Goal: Use online tool/utility: Utilize a website feature to perform a specific function

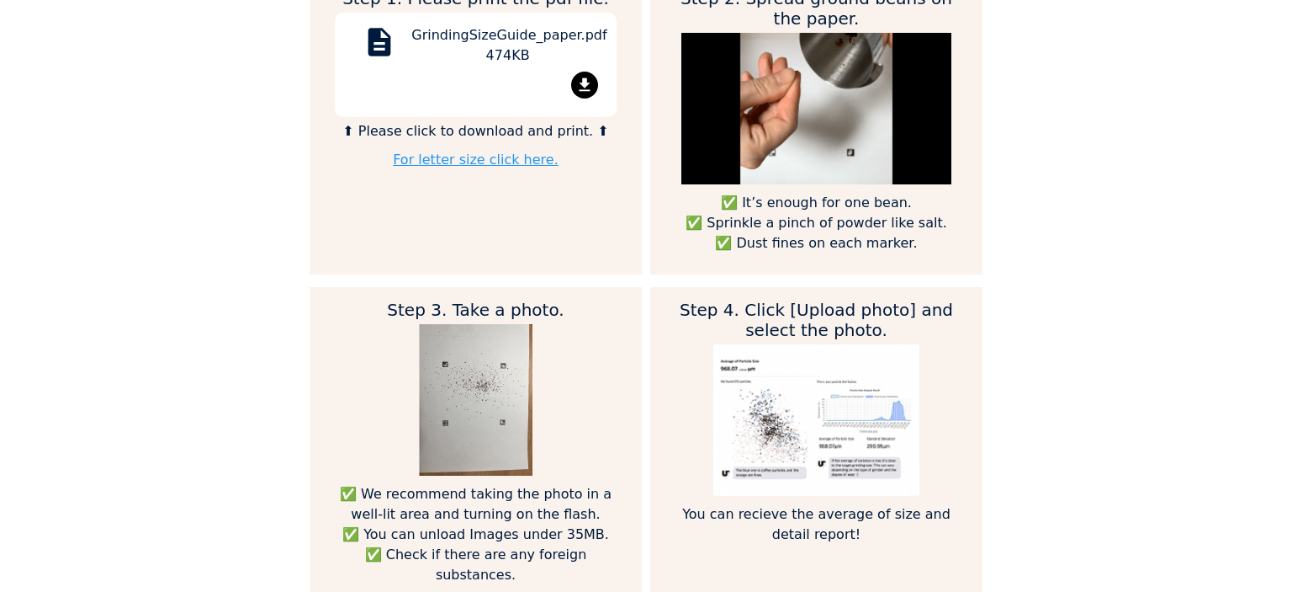
scroll to position [1010, 0]
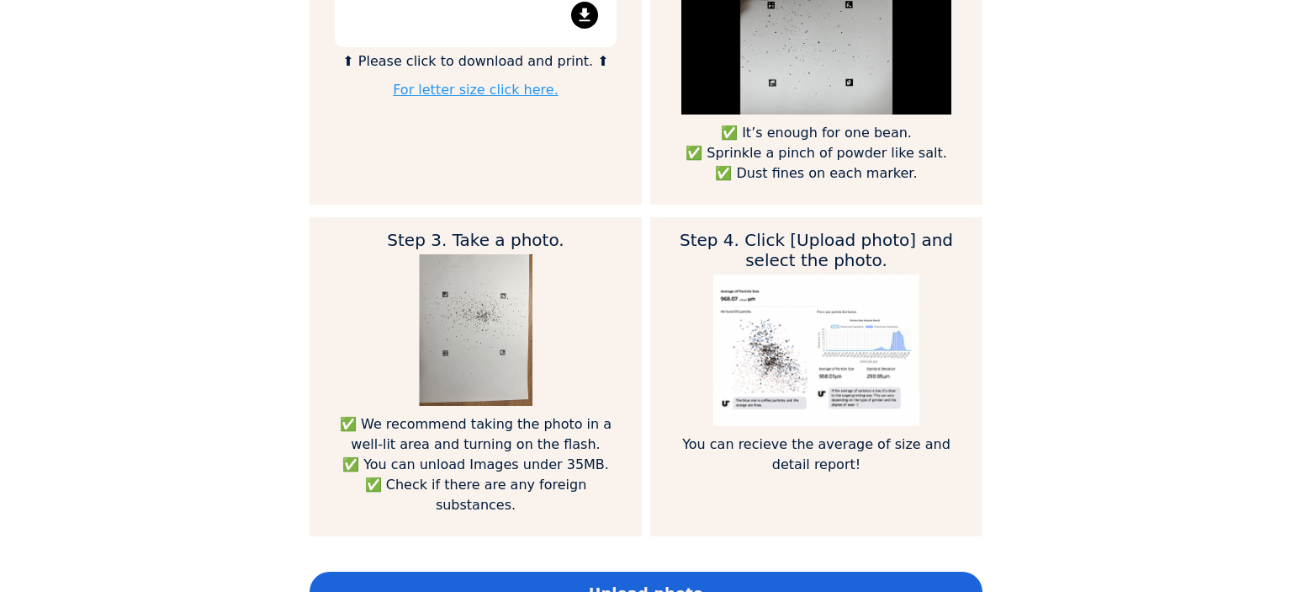
click at [143, 203] on div "Home Courses About us Tools Sign in" at bounding box center [646, 296] width 1292 height 592
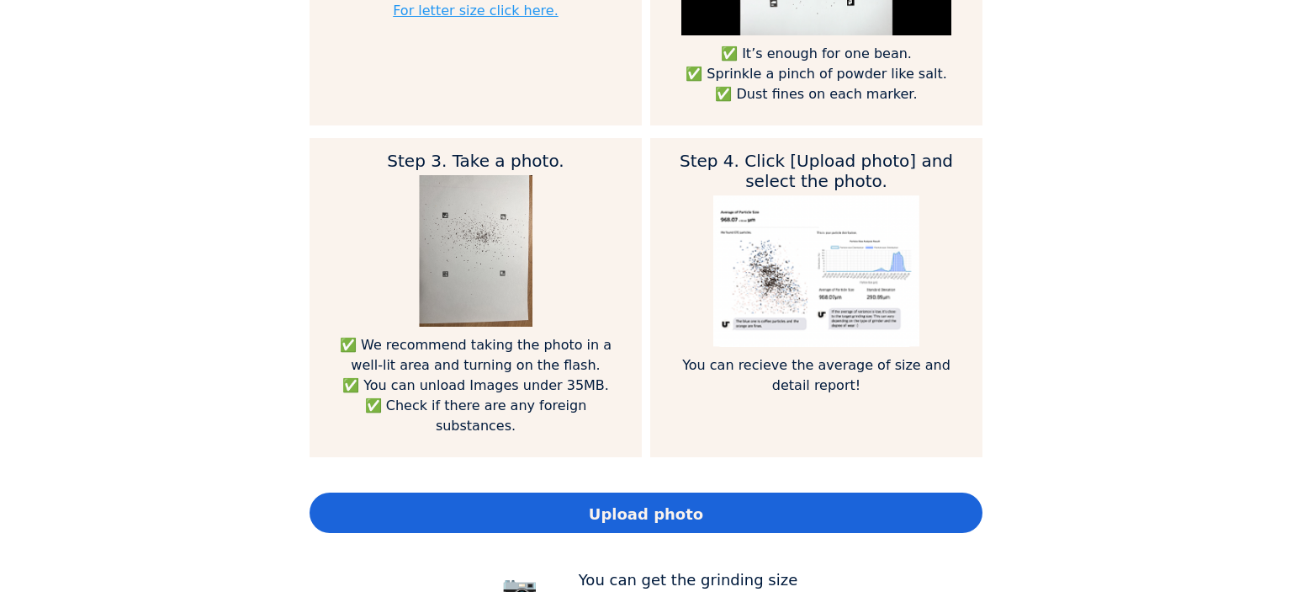
scroll to position [1178, 0]
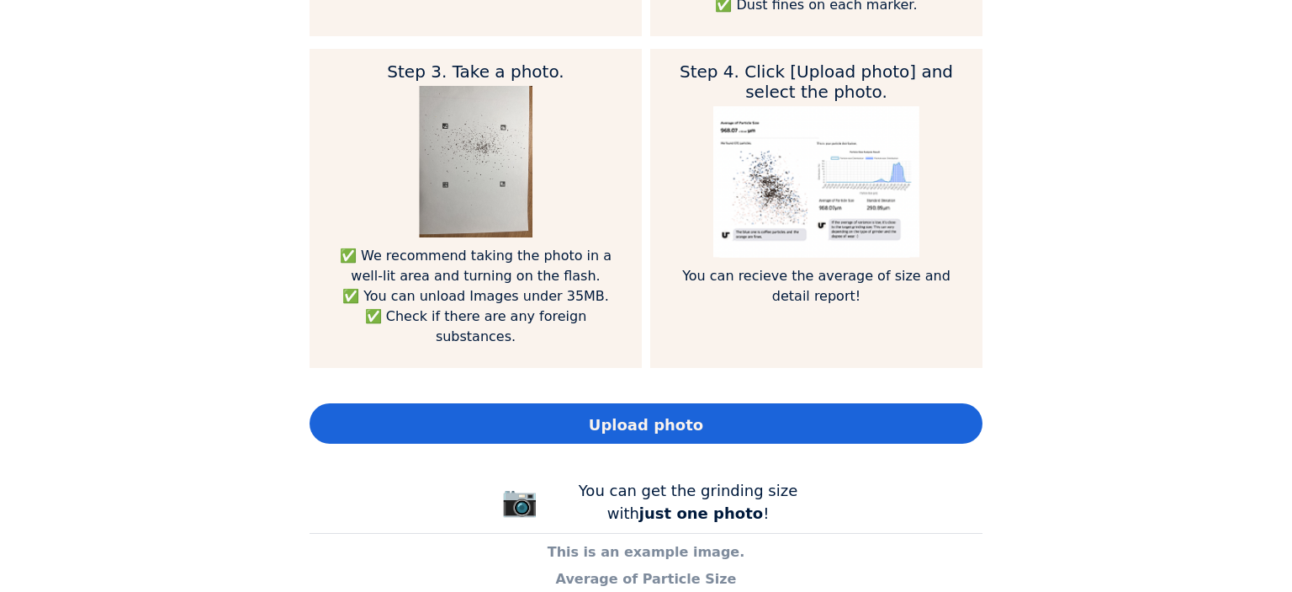
click at [609, 413] on span "Upload photo" at bounding box center [646, 424] width 114 height 23
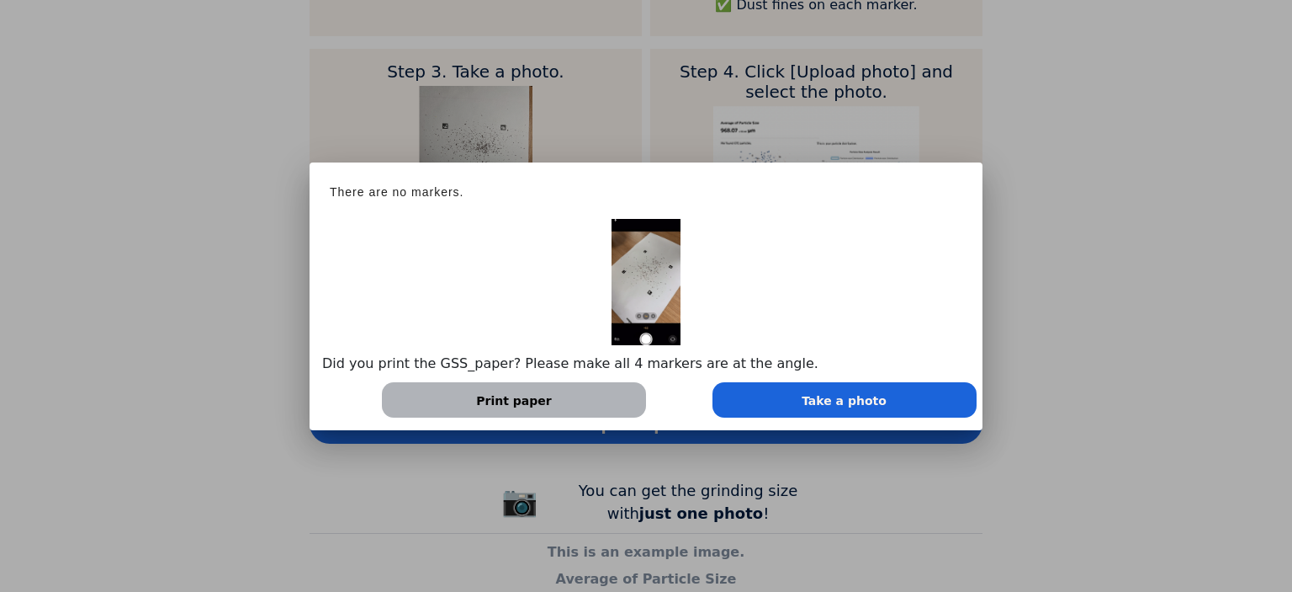
scroll to position [839580, 840769]
click at [577, 400] on div "Print paper" at bounding box center [514, 399] width 264 height 35
click at [813, 401] on span "Take a photo" at bounding box center [844, 401] width 85 height 18
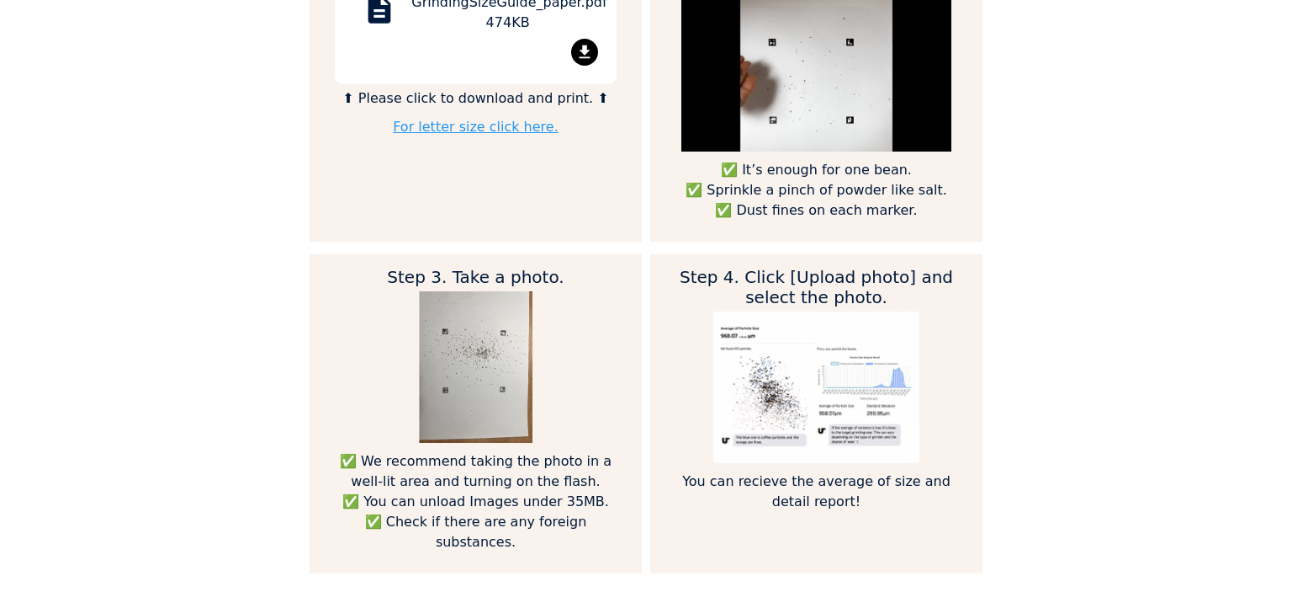
scroll to position [1262, 0]
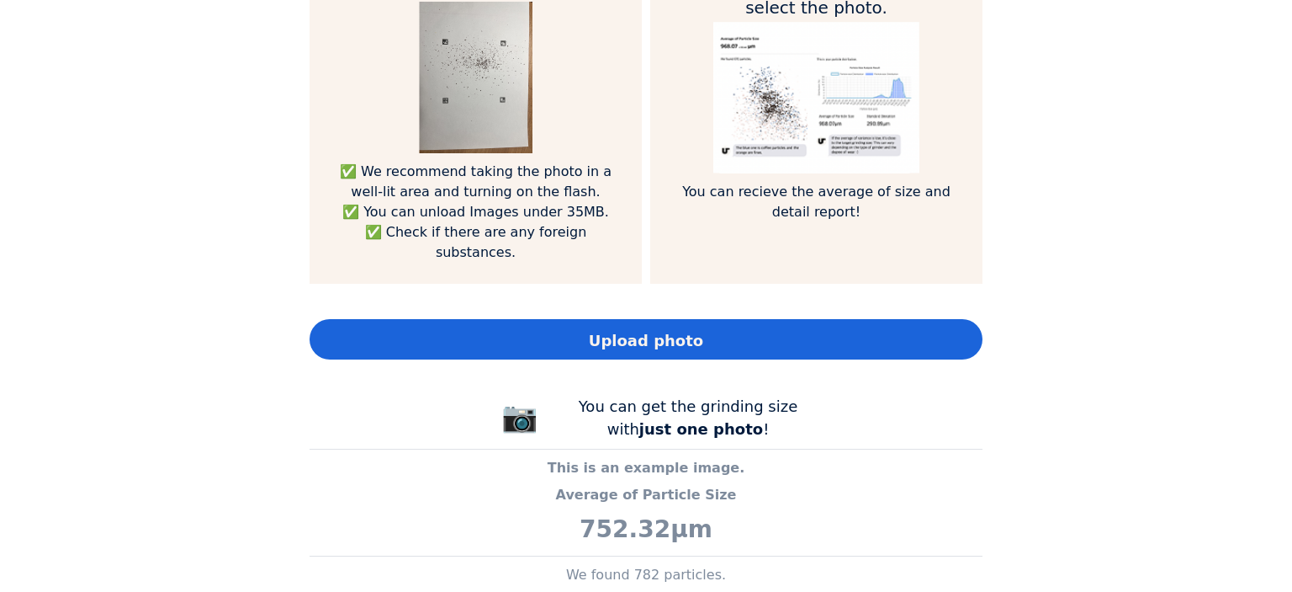
click at [714, 329] on div "Upload photo" at bounding box center [646, 339] width 673 height 40
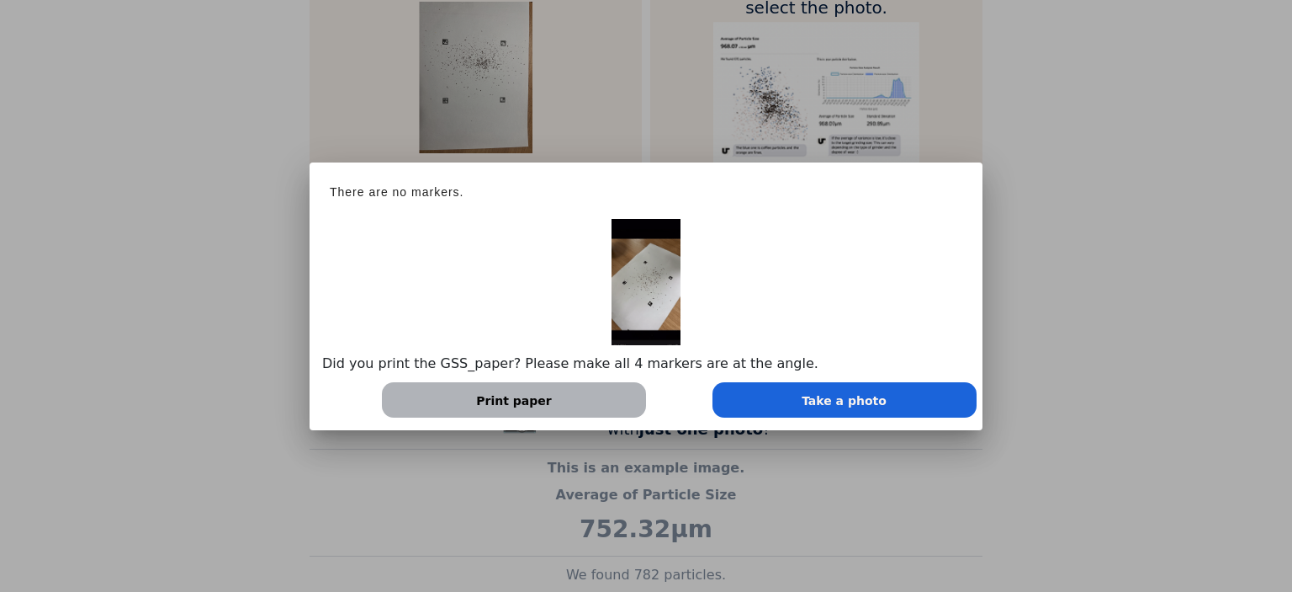
scroll to position [839580, 840769]
click at [1045, 177] on div at bounding box center [646, 296] width 1292 height 592
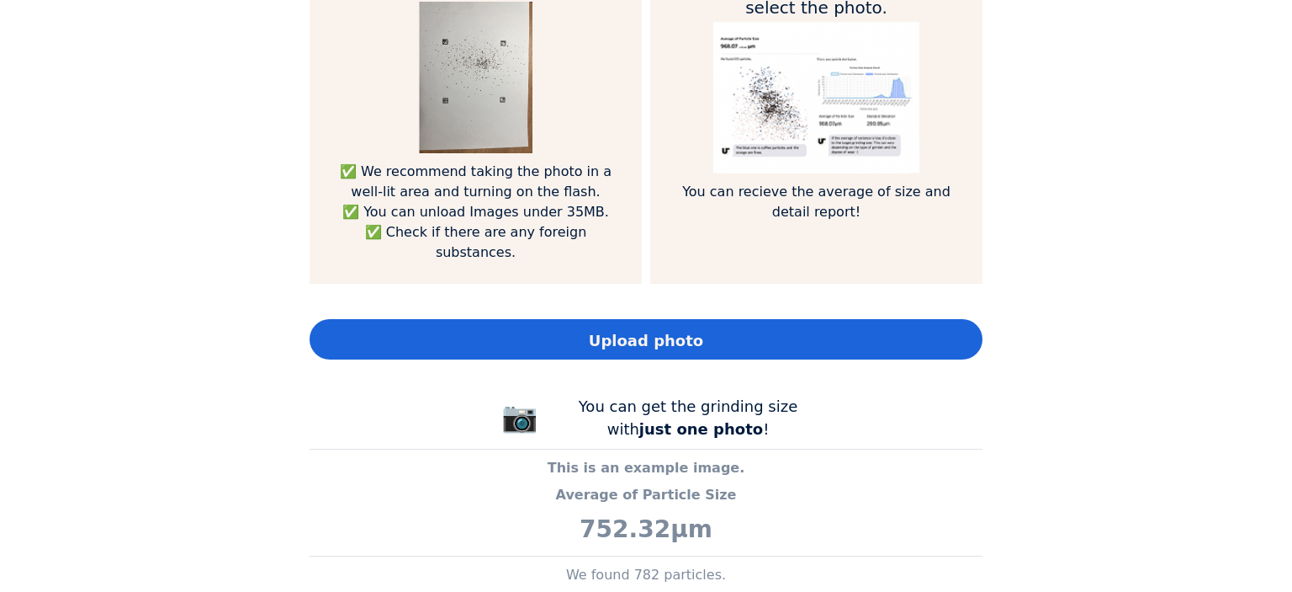
click at [417, 319] on div "Upload photo" at bounding box center [646, 339] width 673 height 40
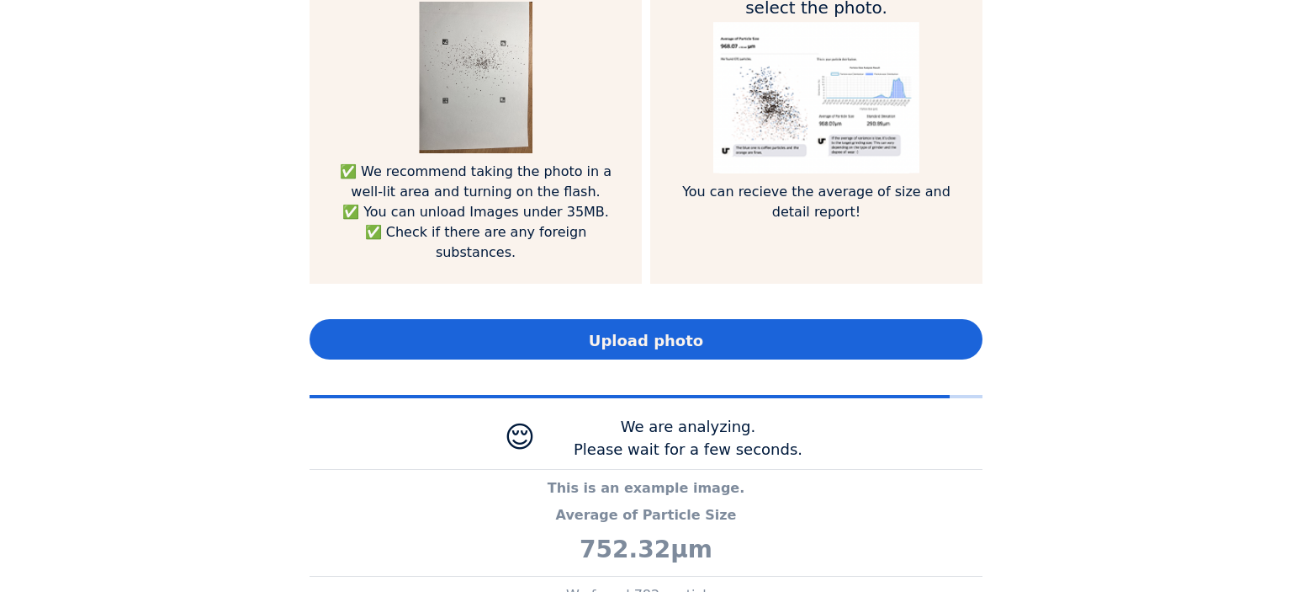
click at [162, 218] on div "Home Courses About us Tools Sign in" at bounding box center [646, 296] width 1292 height 592
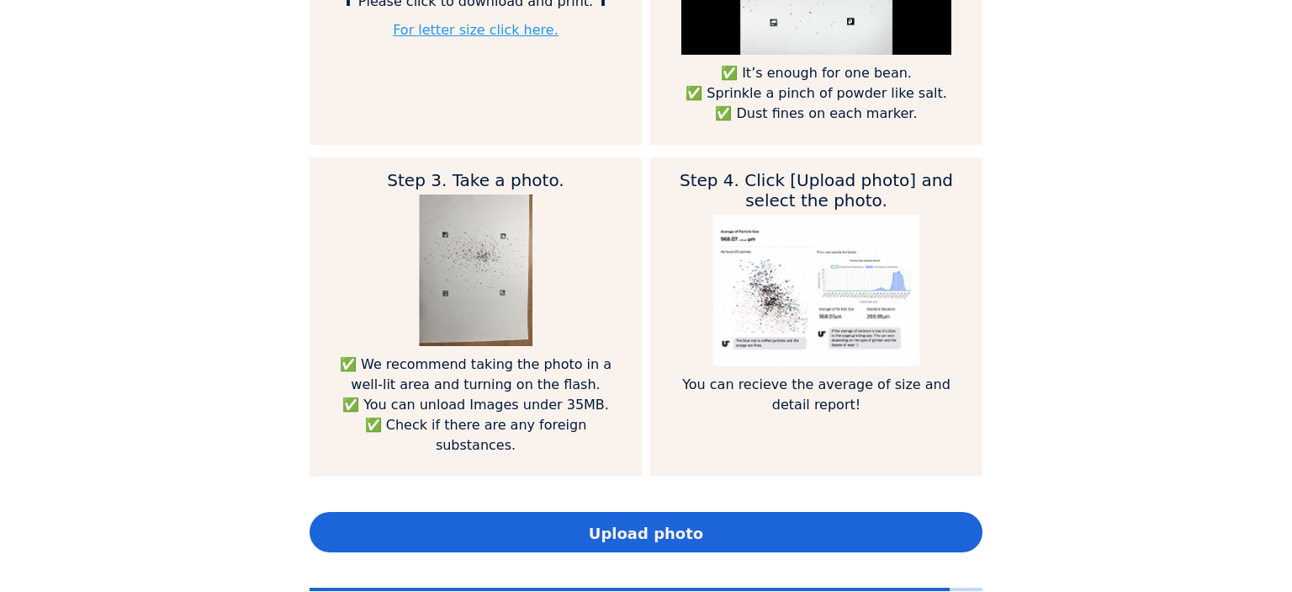
scroll to position [1262, 0]
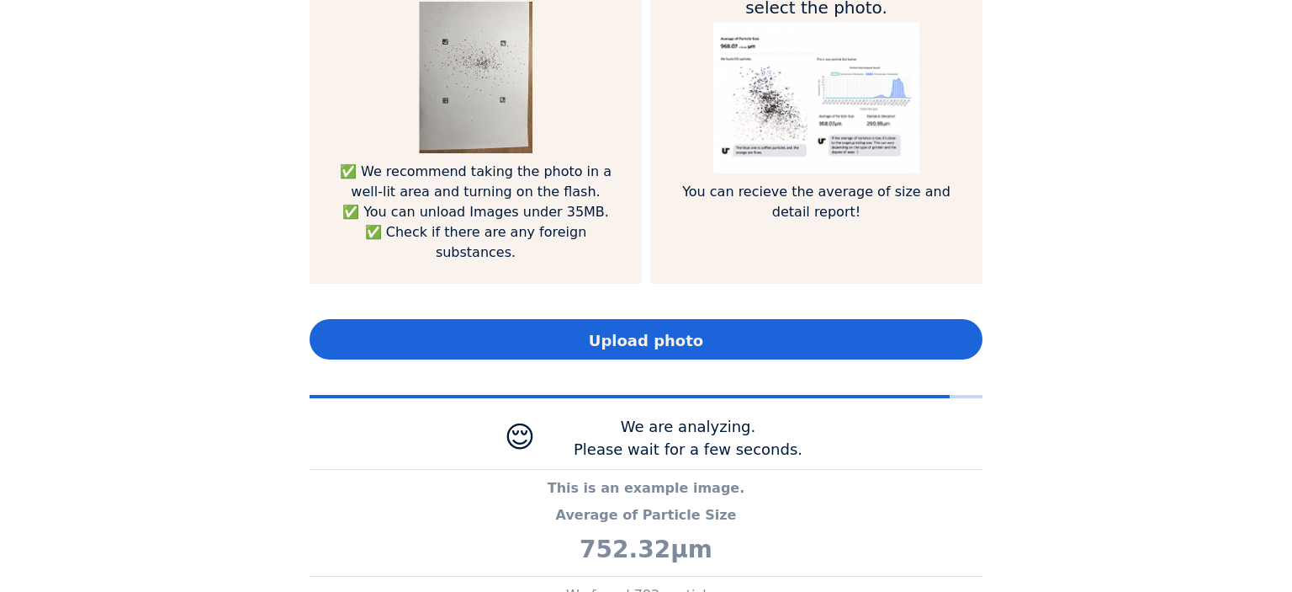
click at [679, 329] on span "Upload photo" at bounding box center [646, 340] width 114 height 23
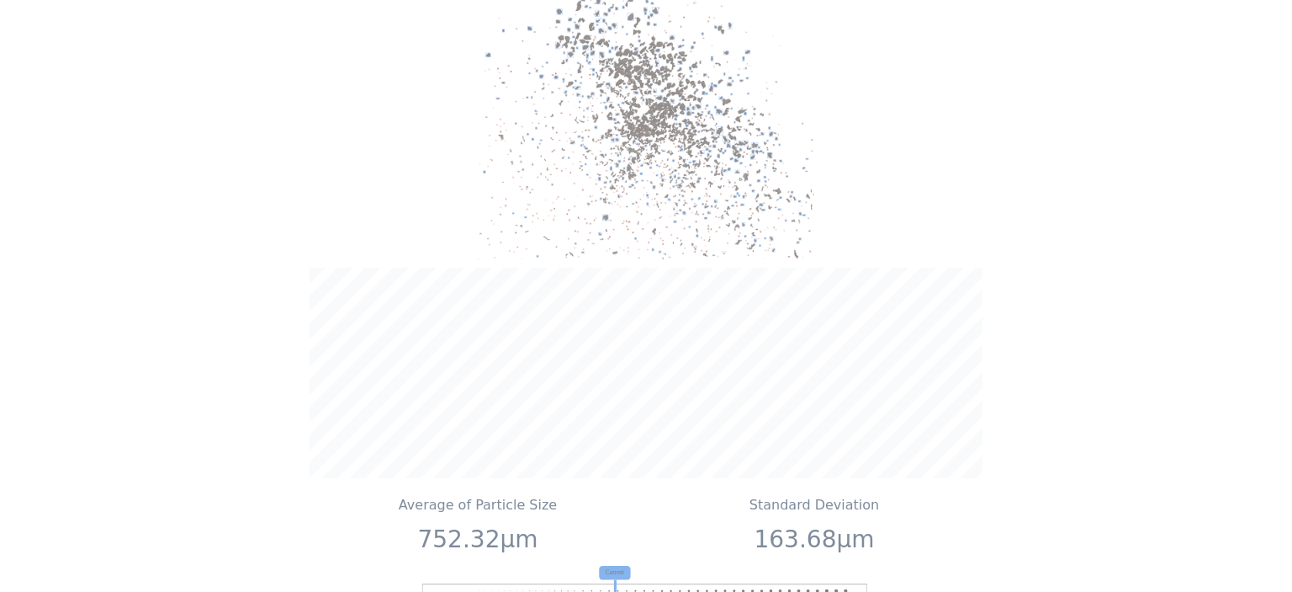
scroll to position [2019, 0]
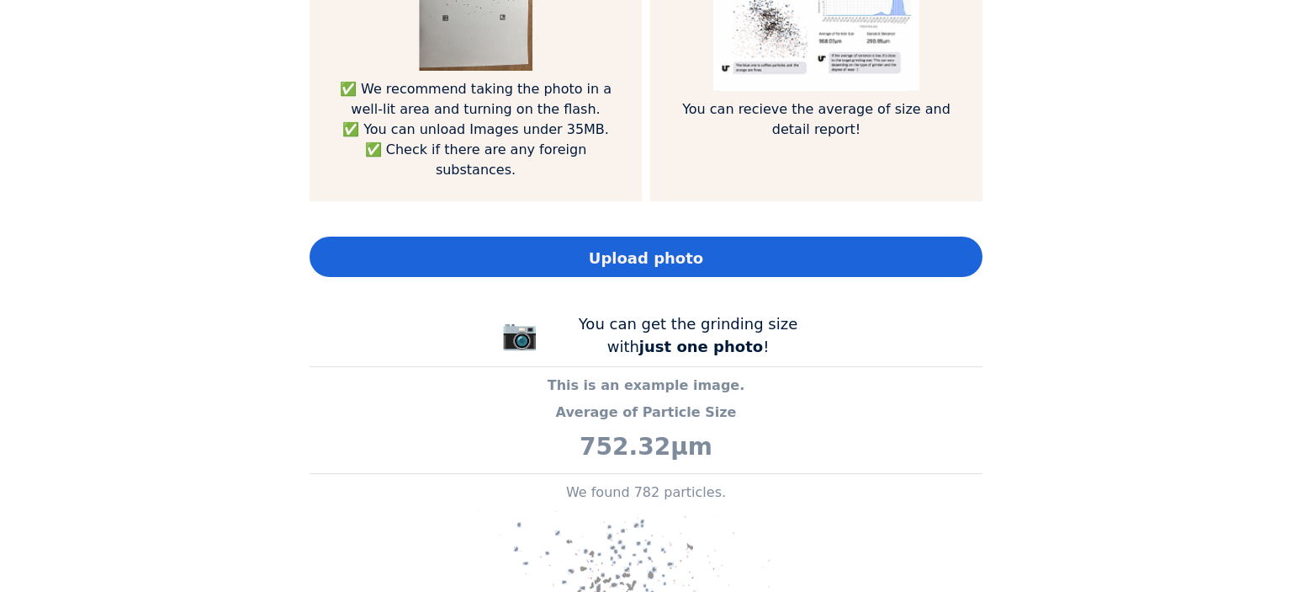
scroll to position [1346, 0]
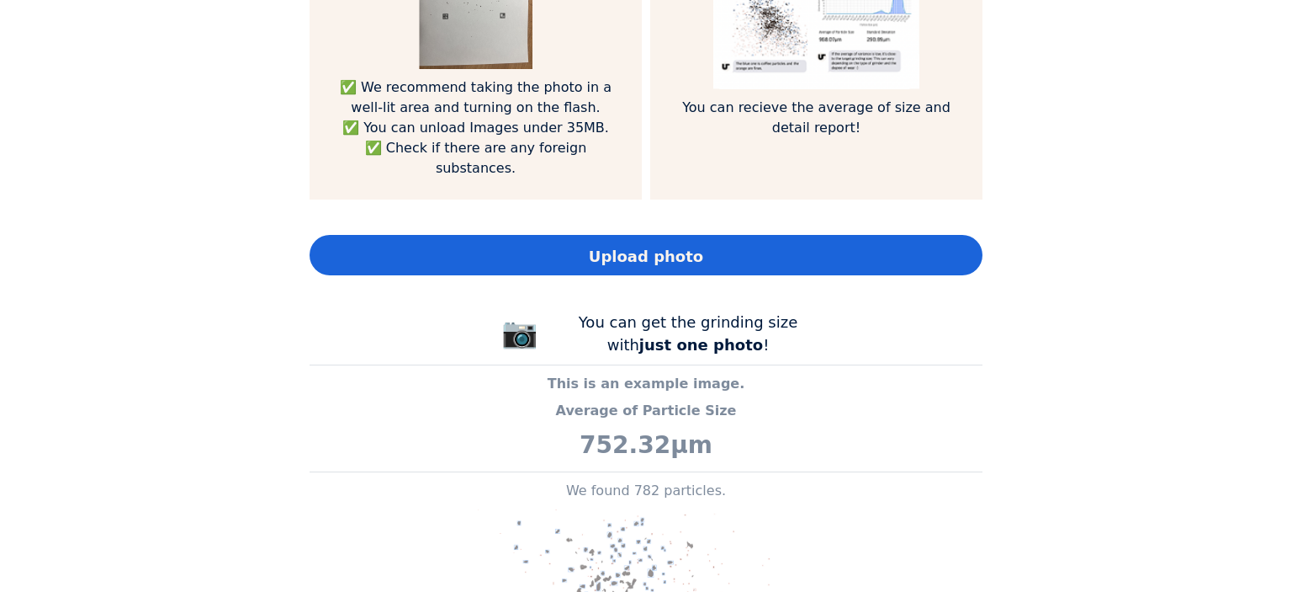
click at [610, 245] on span "Upload photo" at bounding box center [646, 256] width 114 height 23
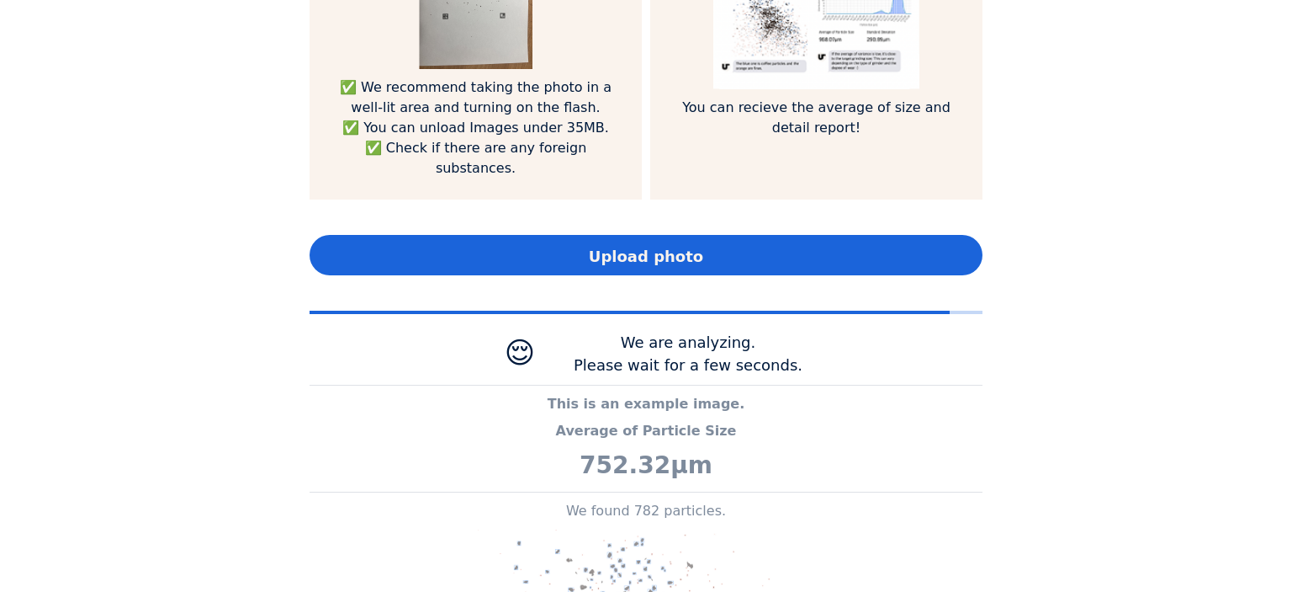
click at [212, 226] on div "Home Courses About us Tools Sign in" at bounding box center [646, 296] width 1292 height 592
click at [1101, 364] on div "Home Courses About us Tools Sign in" at bounding box center [646, 296] width 1292 height 592
